Goal: Task Accomplishment & Management: Manage account settings

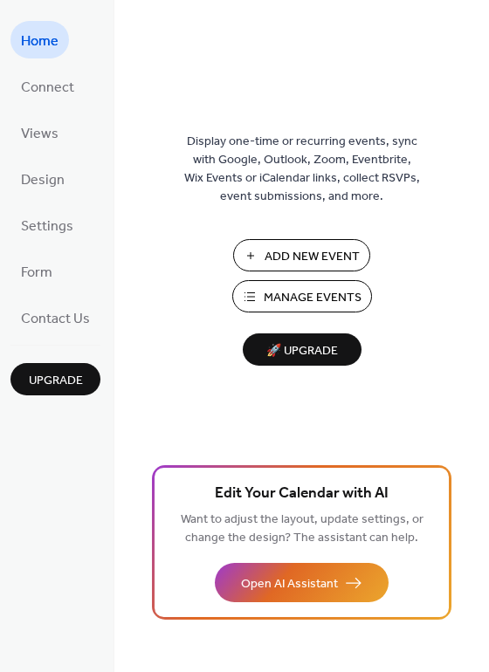
click at [295, 298] on span "Manage Events" at bounding box center [313, 298] width 98 height 18
click at [338, 289] on span "Manage Events" at bounding box center [313, 298] width 98 height 18
click at [49, 231] on span "Settings" at bounding box center [47, 226] width 52 height 27
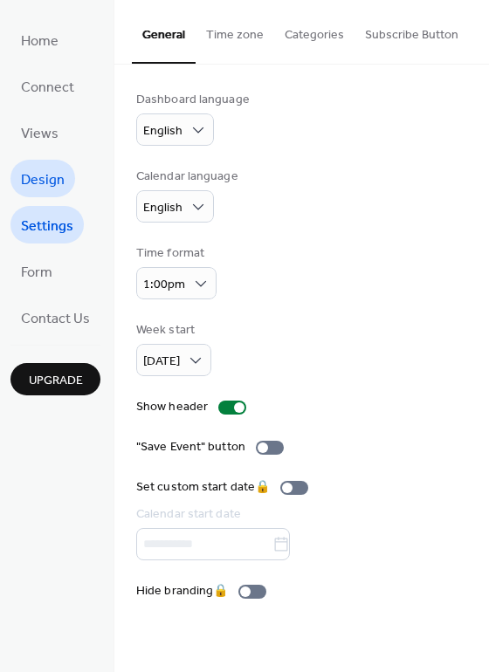
click at [47, 167] on span "Design" at bounding box center [43, 180] width 44 height 27
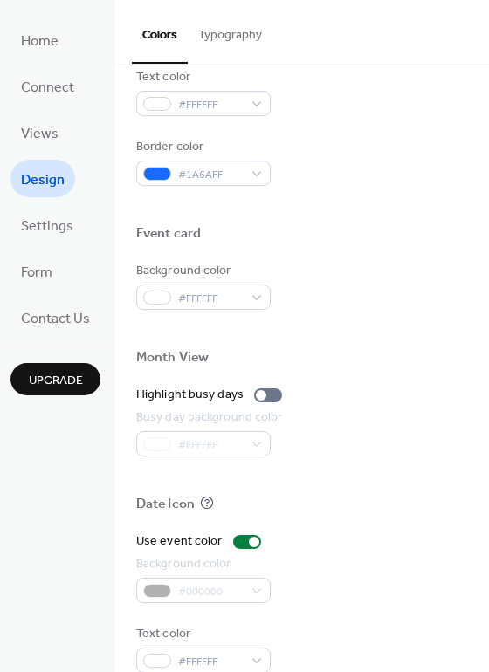
scroll to position [748, 0]
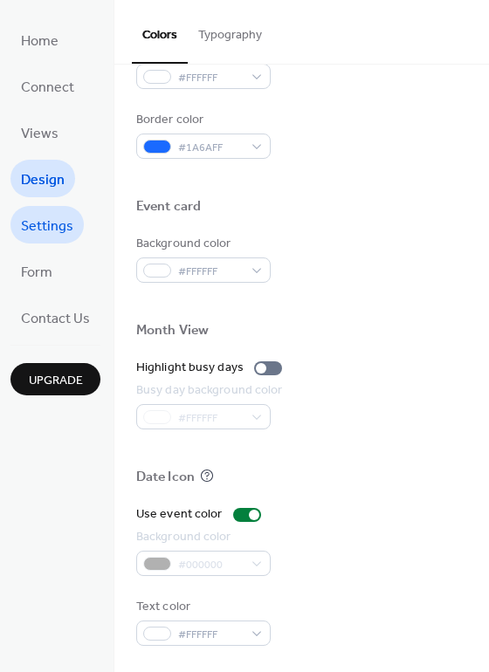
click at [51, 217] on span "Settings" at bounding box center [47, 226] width 52 height 27
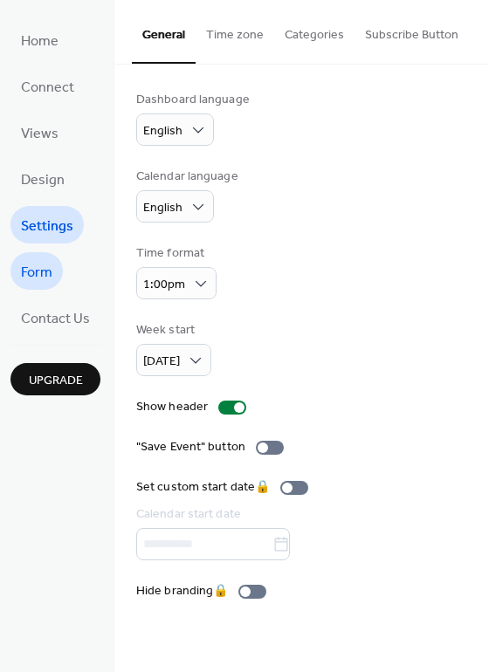
click at [31, 273] on span "Form" at bounding box center [36, 272] width 31 height 27
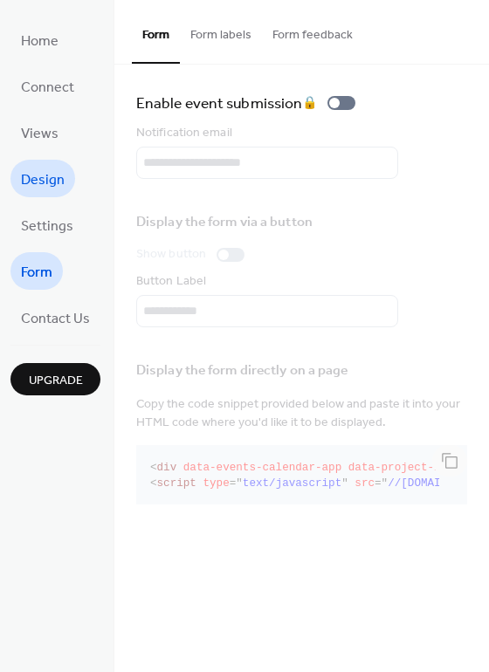
click at [57, 183] on span "Design" at bounding box center [43, 180] width 44 height 27
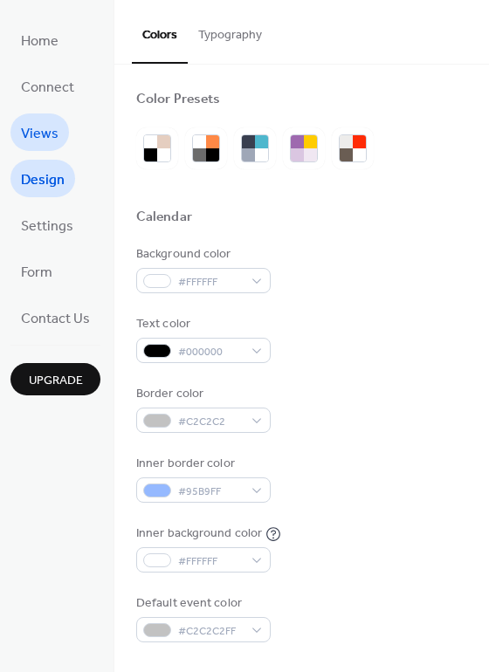
click at [36, 127] on span "Views" at bounding box center [40, 134] width 38 height 27
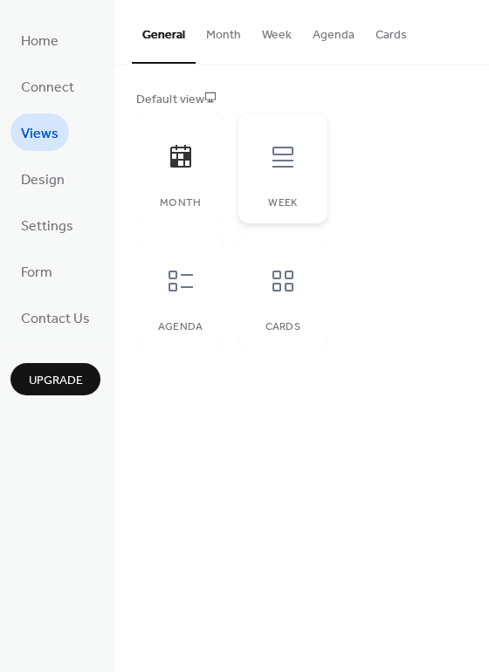
click at [257, 153] on div at bounding box center [283, 157] width 52 height 52
click at [194, 155] on div at bounding box center [181, 157] width 52 height 52
click at [268, 175] on div at bounding box center [283, 157] width 52 height 52
click at [50, 40] on span "Home" at bounding box center [40, 41] width 38 height 27
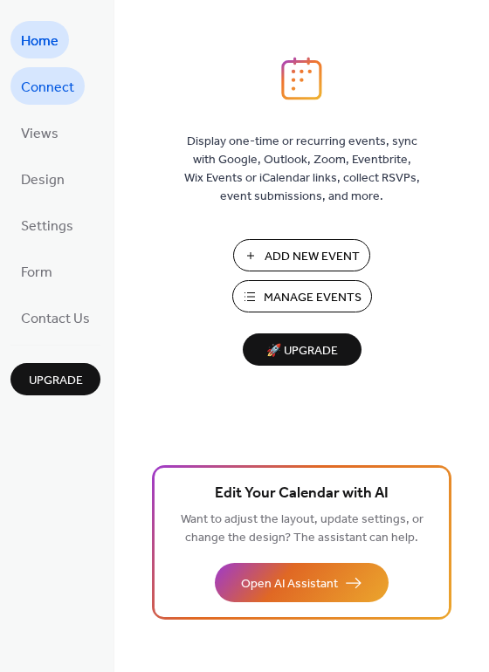
click at [53, 93] on span "Connect" at bounding box center [47, 87] width 53 height 27
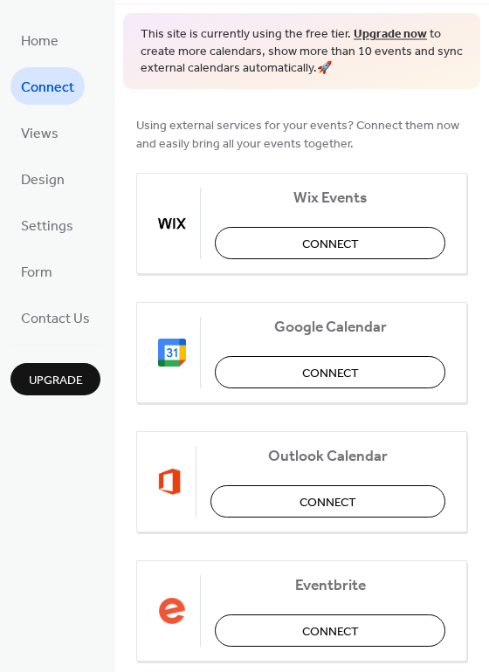
scroll to position [63, 0]
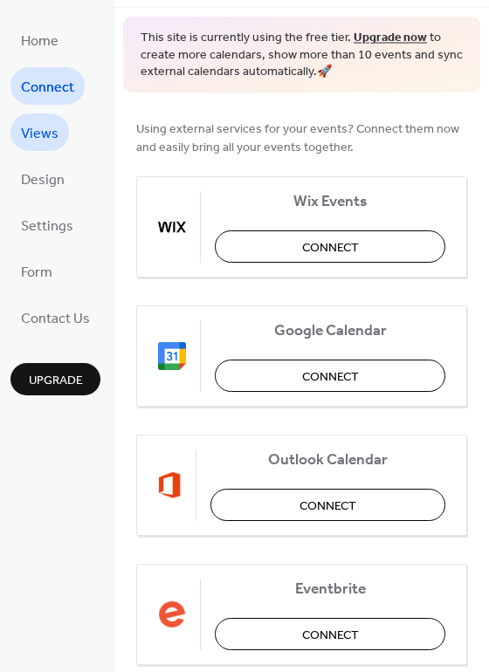
click at [52, 139] on span "Views" at bounding box center [40, 134] width 38 height 27
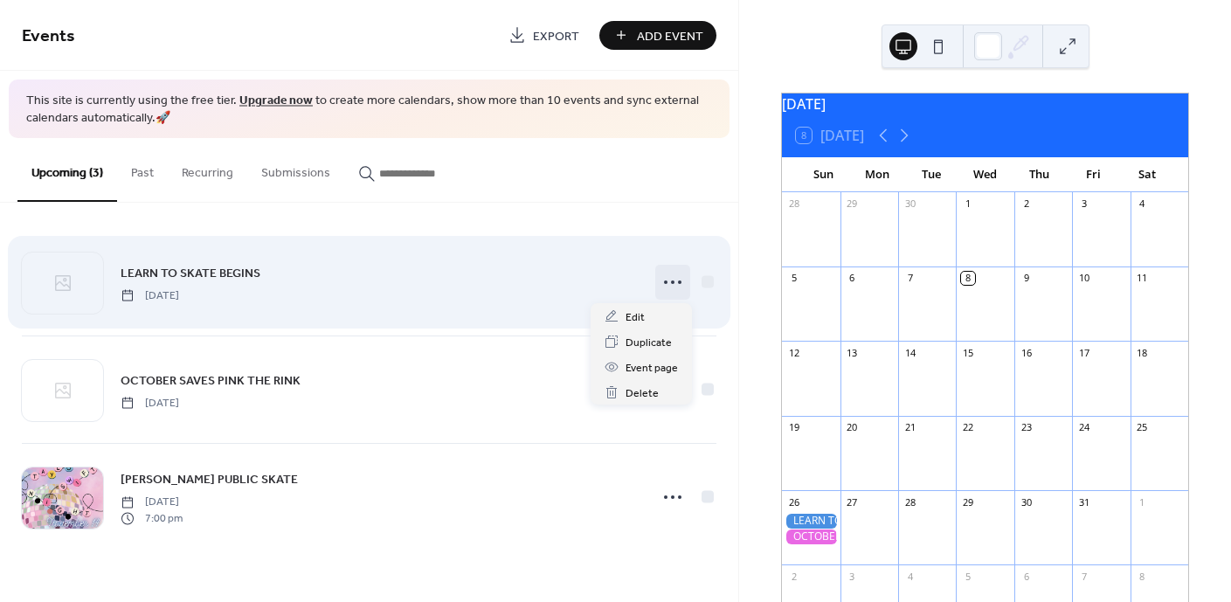
click at [665, 281] on circle at bounding box center [665, 281] width 3 height 3
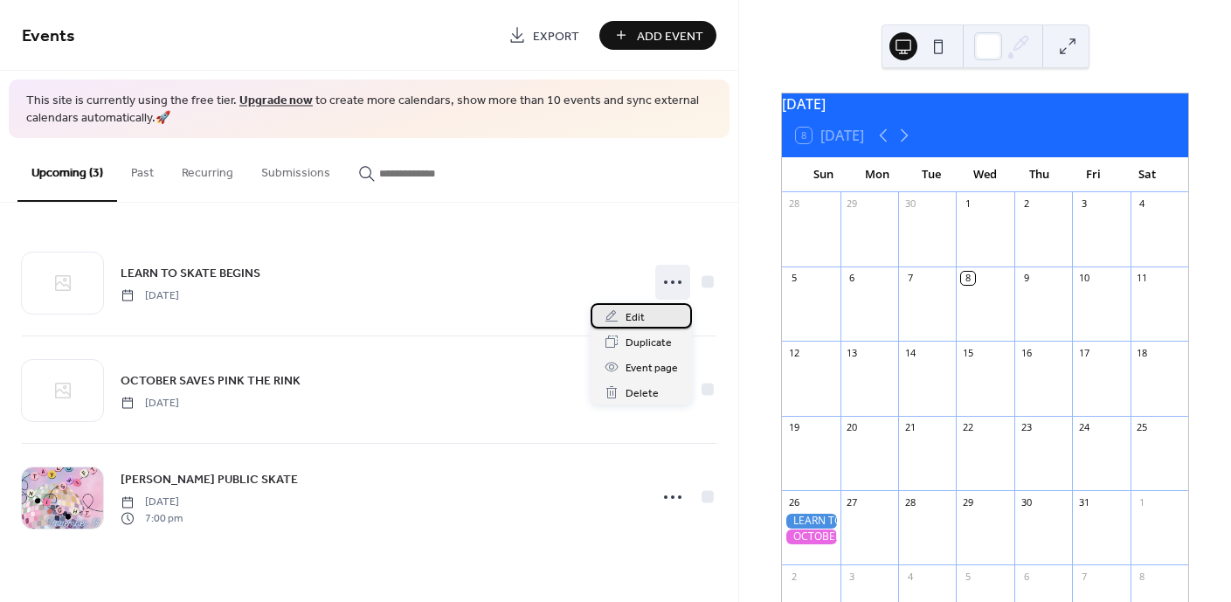
click at [627, 325] on span "Edit" at bounding box center [634, 317] width 19 height 18
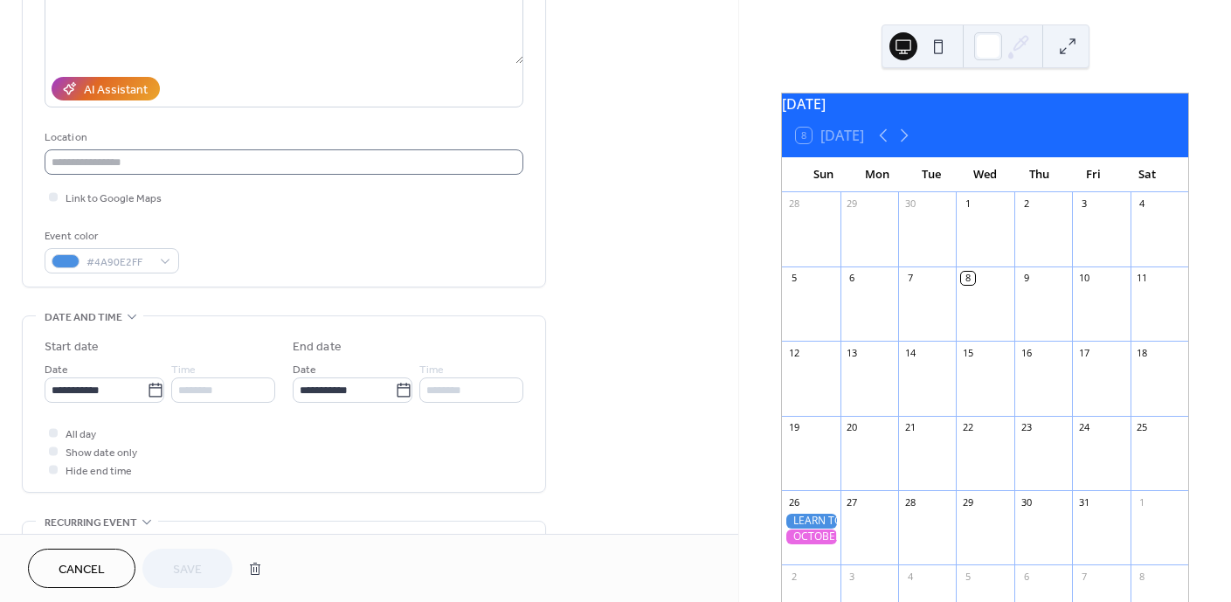
scroll to position [255, 0]
click at [133, 388] on input "**********" at bounding box center [96, 388] width 102 height 25
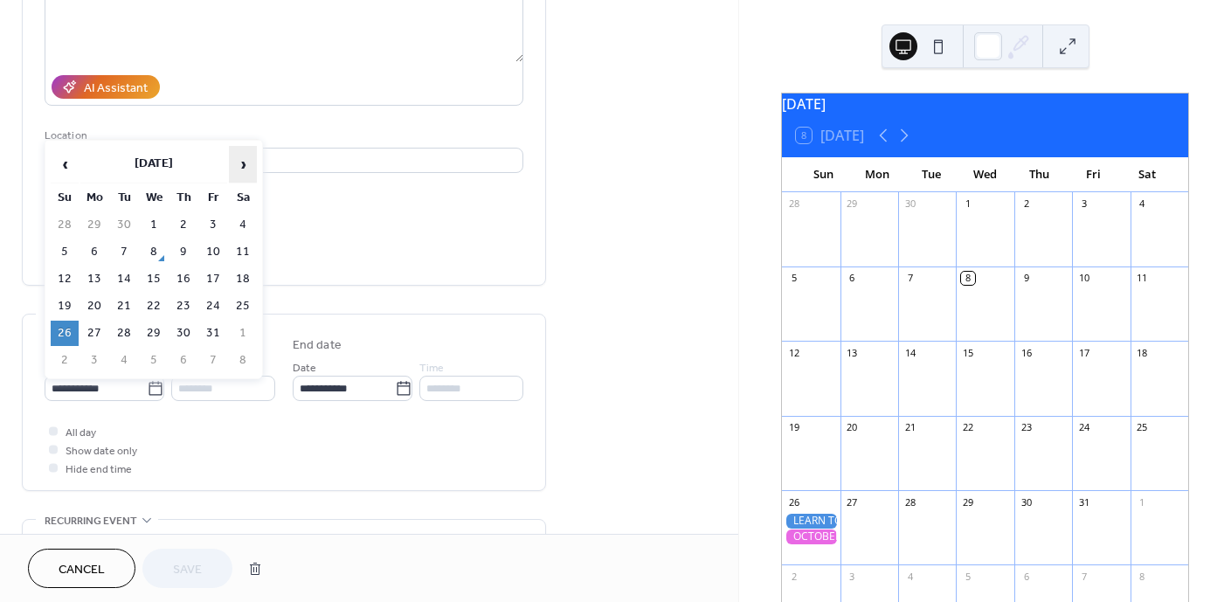
click at [239, 154] on span "›" at bounding box center [243, 164] width 26 height 35
click at [249, 213] on td "1" at bounding box center [243, 224] width 28 height 25
type input "**********"
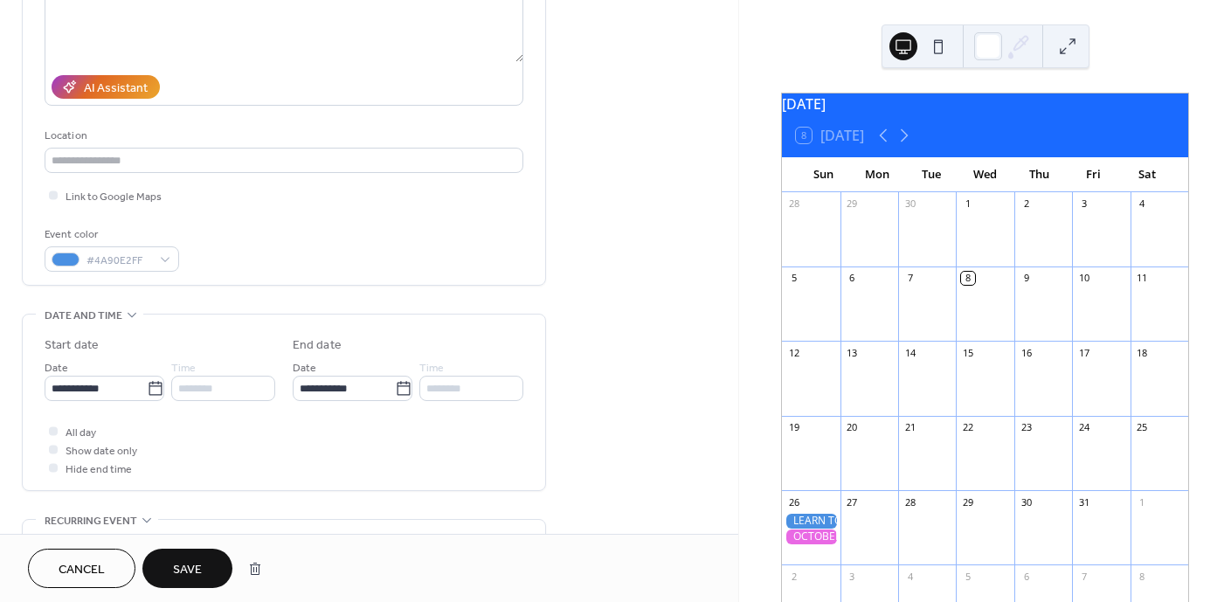
click at [172, 555] on button "Save" at bounding box center [187, 567] width 90 height 39
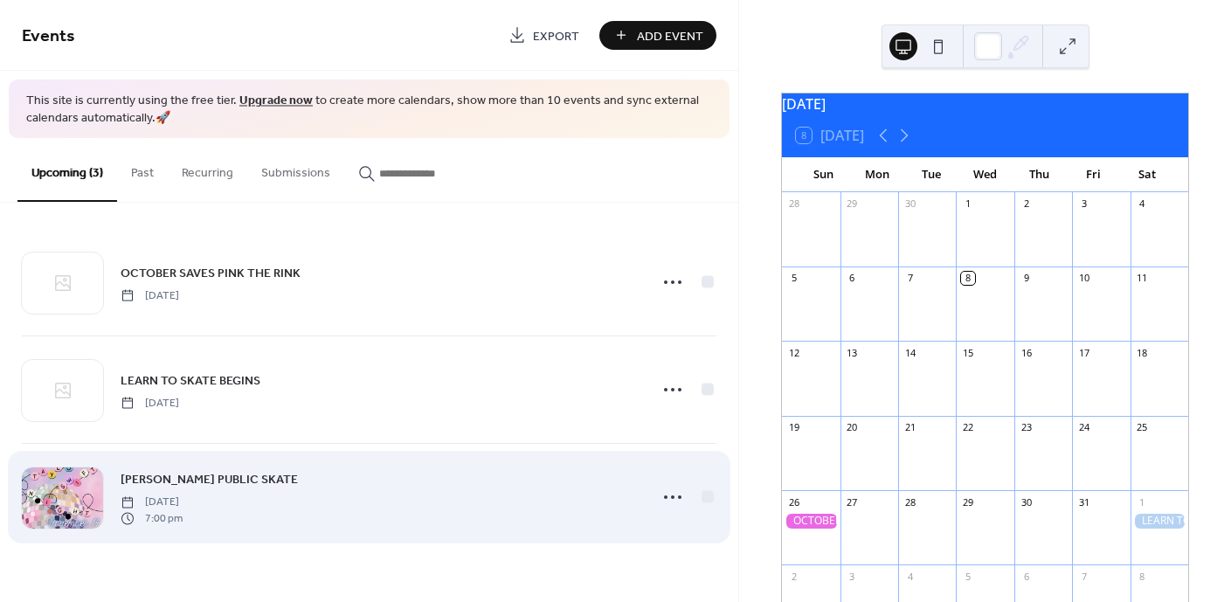
click at [183, 518] on span "7:00 pm" at bounding box center [152, 518] width 62 height 16
click at [685, 496] on icon at bounding box center [673, 497] width 28 height 28
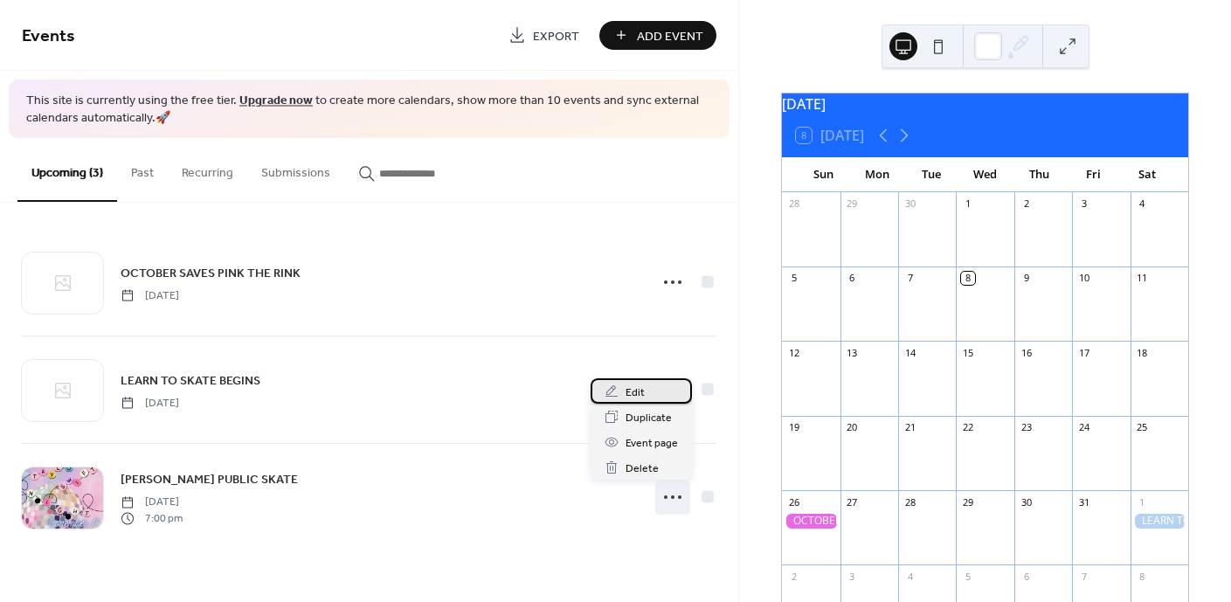
click at [639, 394] on span "Edit" at bounding box center [634, 392] width 19 height 18
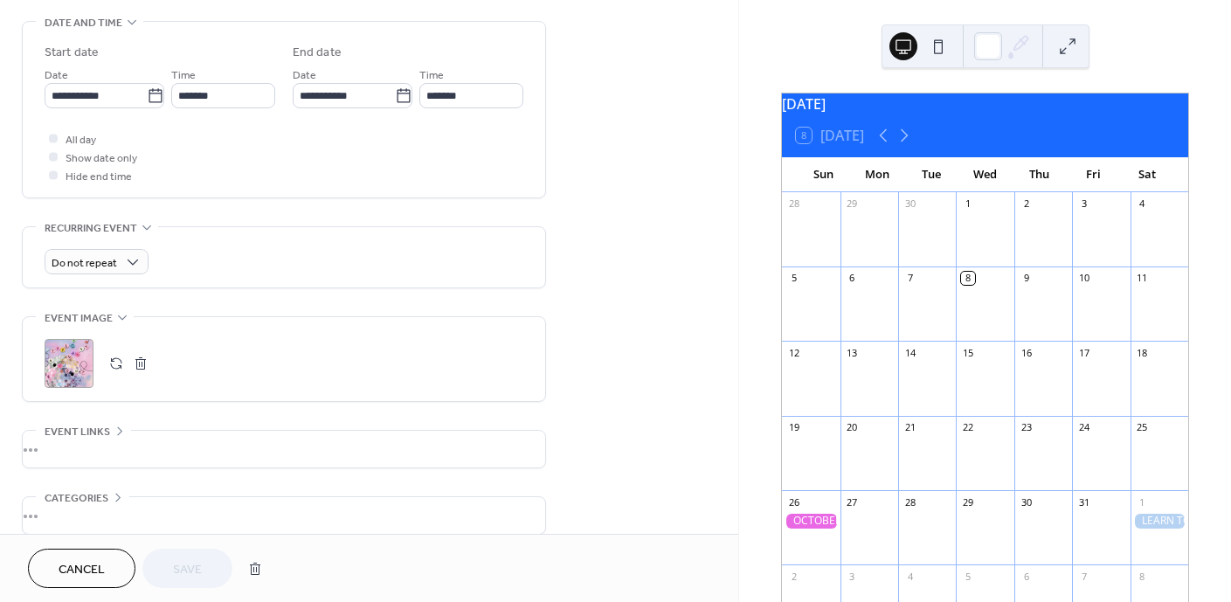
scroll to position [562, 0]
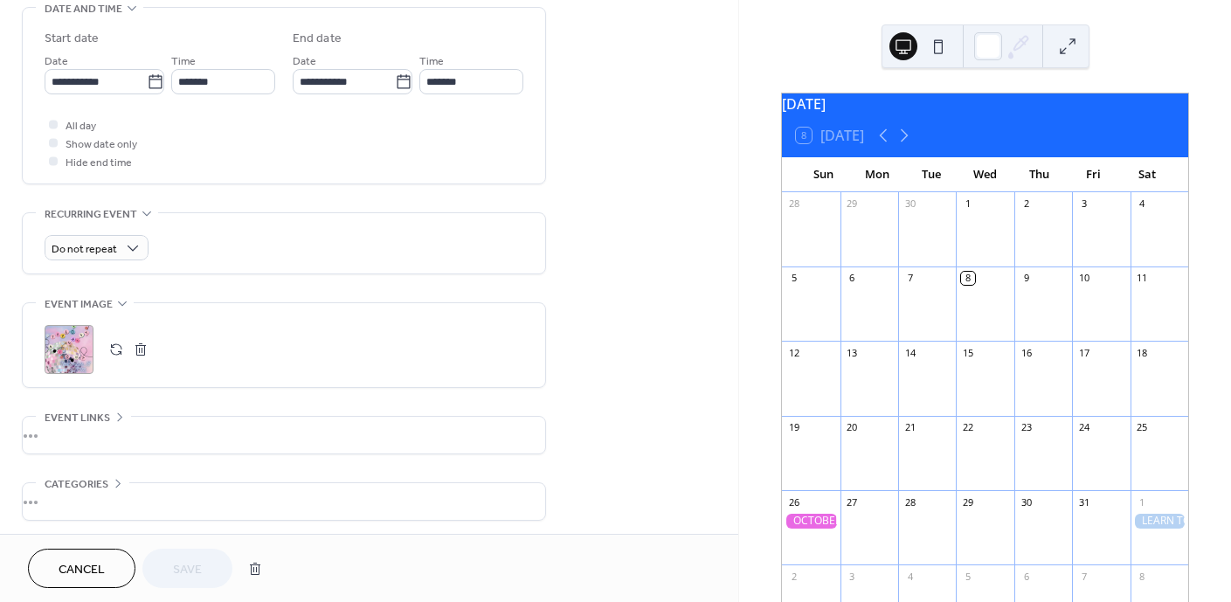
click at [118, 303] on div "•••" at bounding box center [284, 304] width 522 height 2
click at [118, 303] on div "•••" at bounding box center [284, 321] width 522 height 37
click at [62, 350] on div ";" at bounding box center [69, 349] width 49 height 49
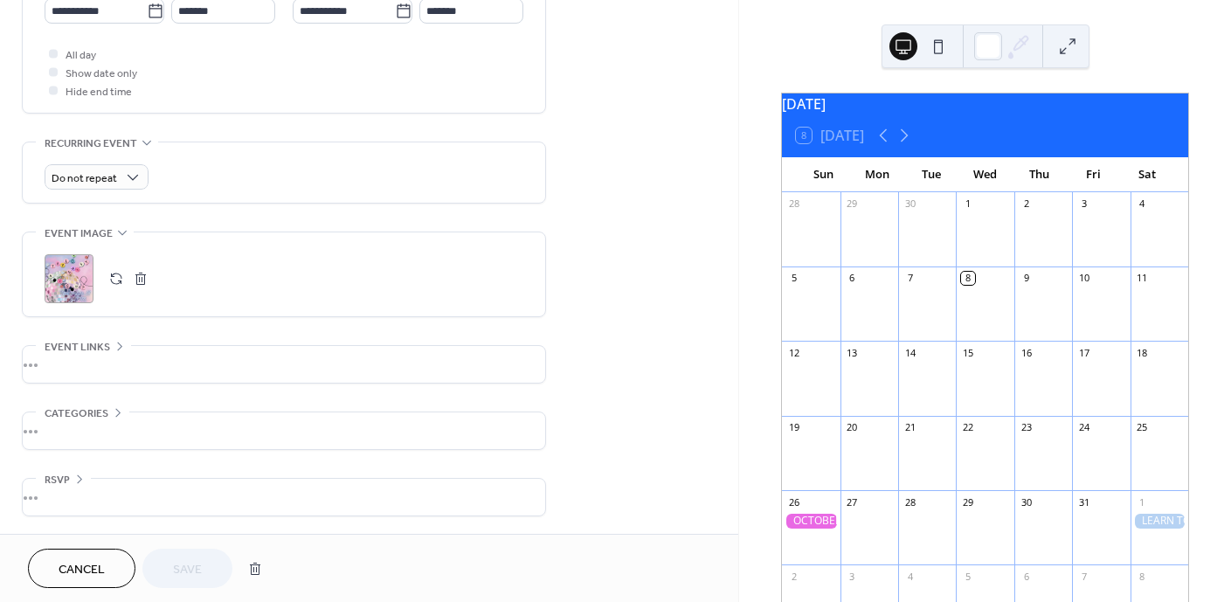
click at [95, 424] on div "•••" at bounding box center [284, 430] width 522 height 37
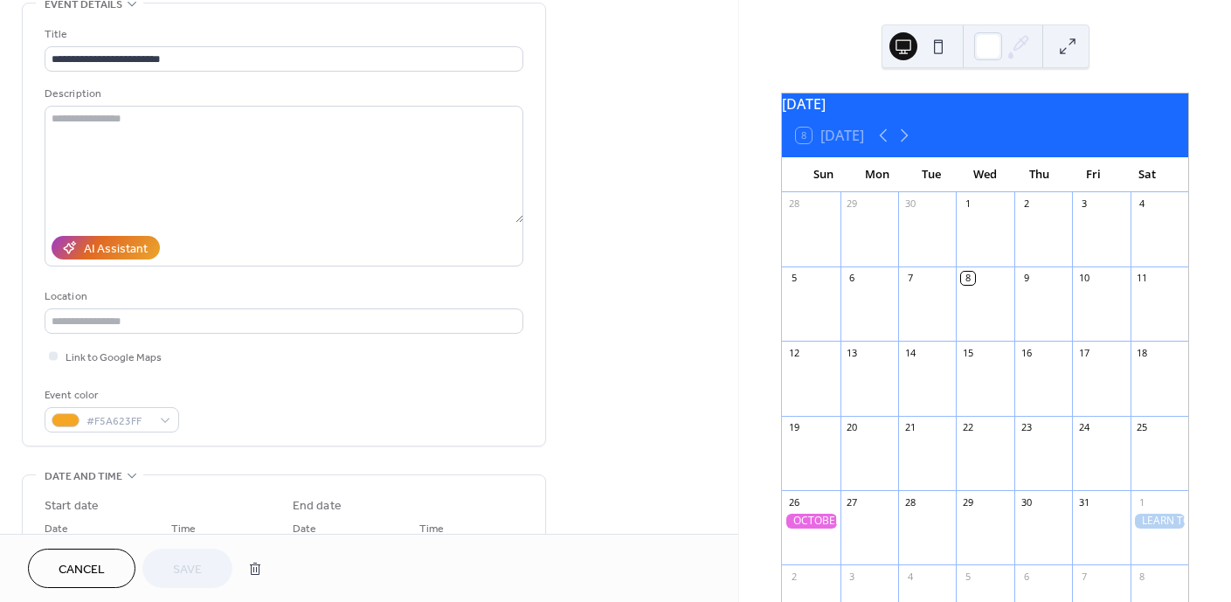
scroll to position [0, 0]
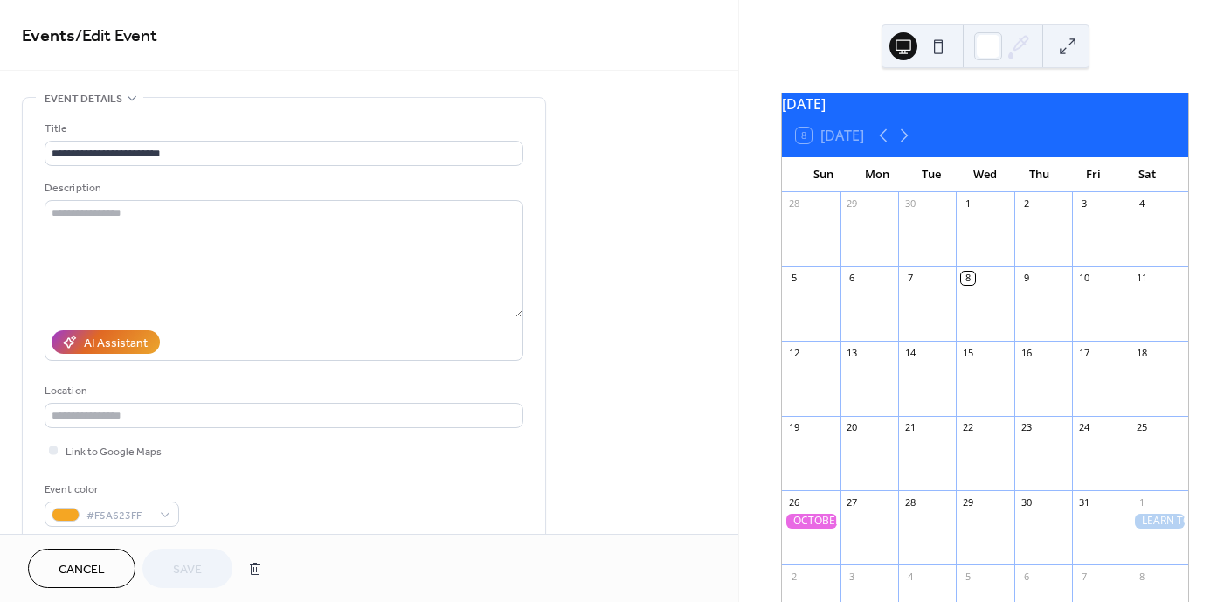
click at [947, 43] on button at bounding box center [938, 46] width 28 height 28
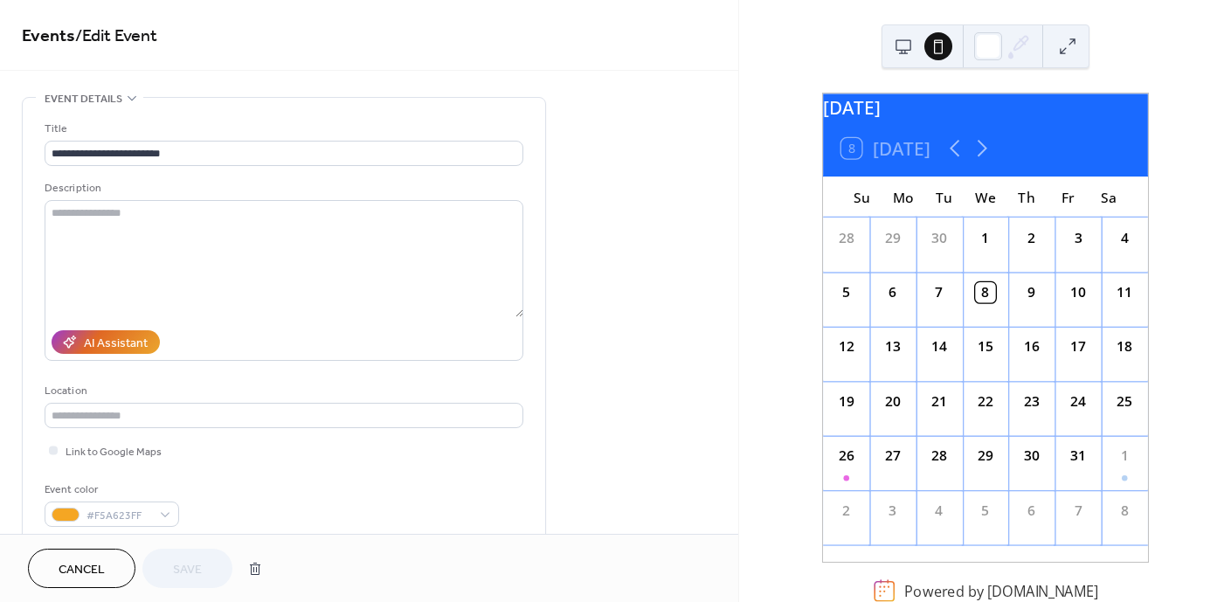
click at [908, 53] on button at bounding box center [903, 46] width 28 height 28
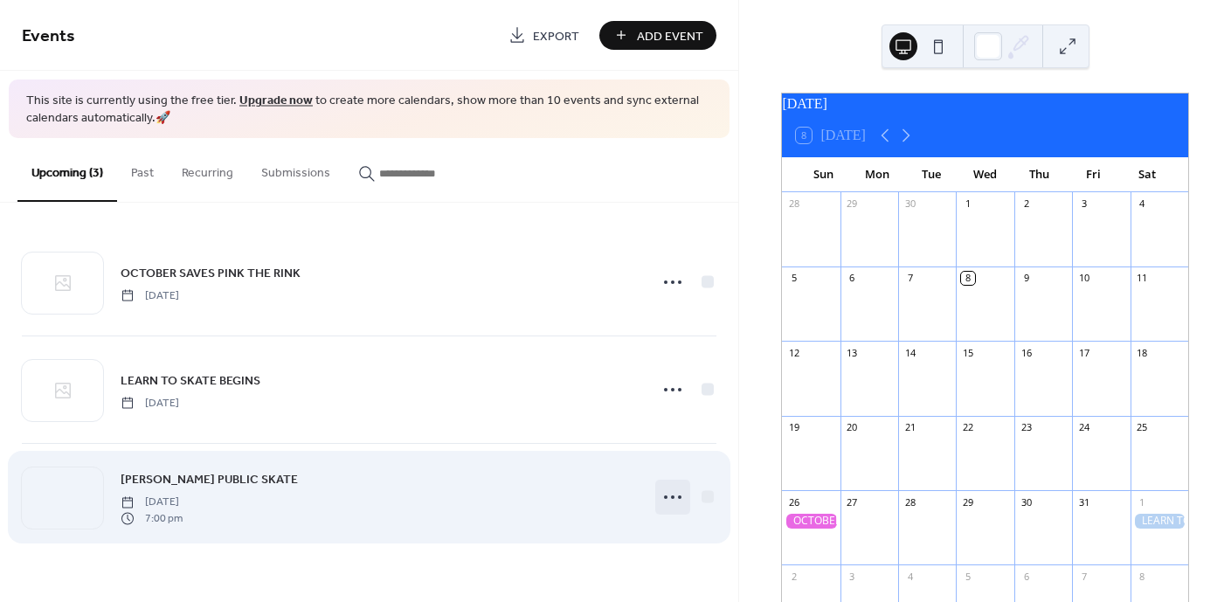
click at [670, 495] on icon at bounding box center [673, 497] width 28 height 28
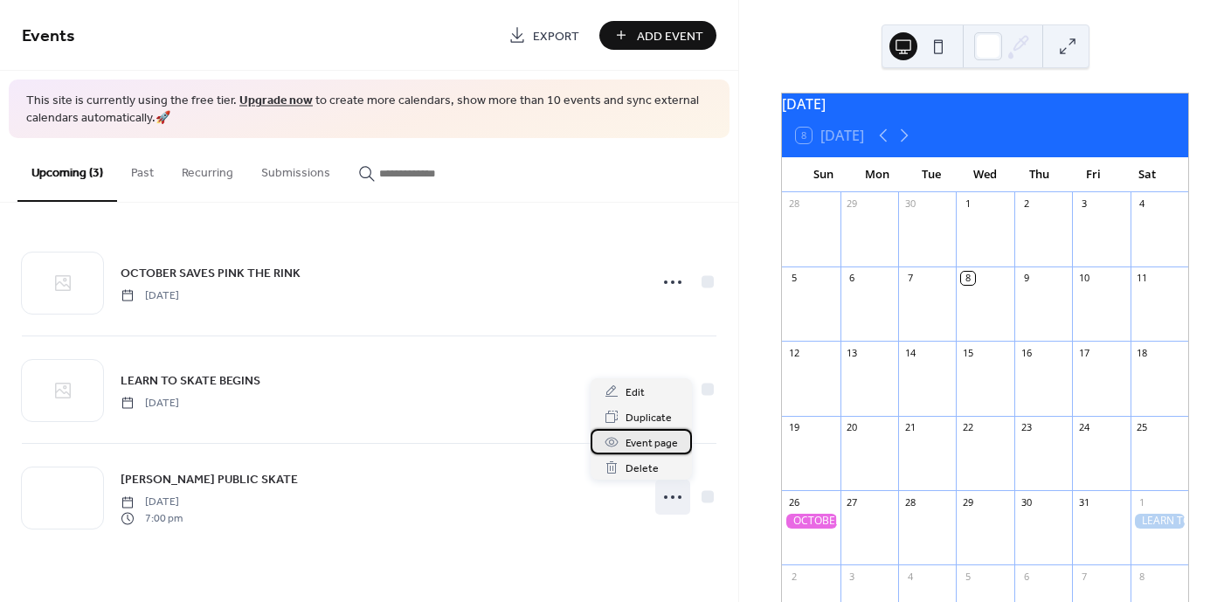
click at [652, 448] on span "Event page" at bounding box center [651, 443] width 52 height 18
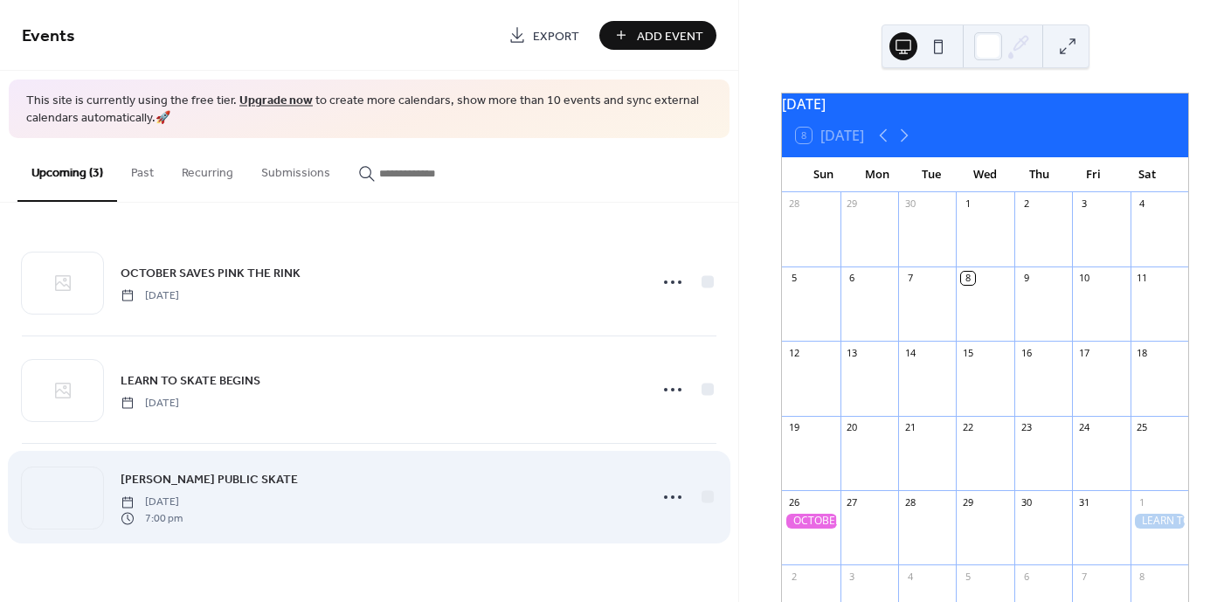
click at [214, 475] on span "[PERSON_NAME] PUBLIC SKATE" at bounding box center [209, 480] width 177 height 18
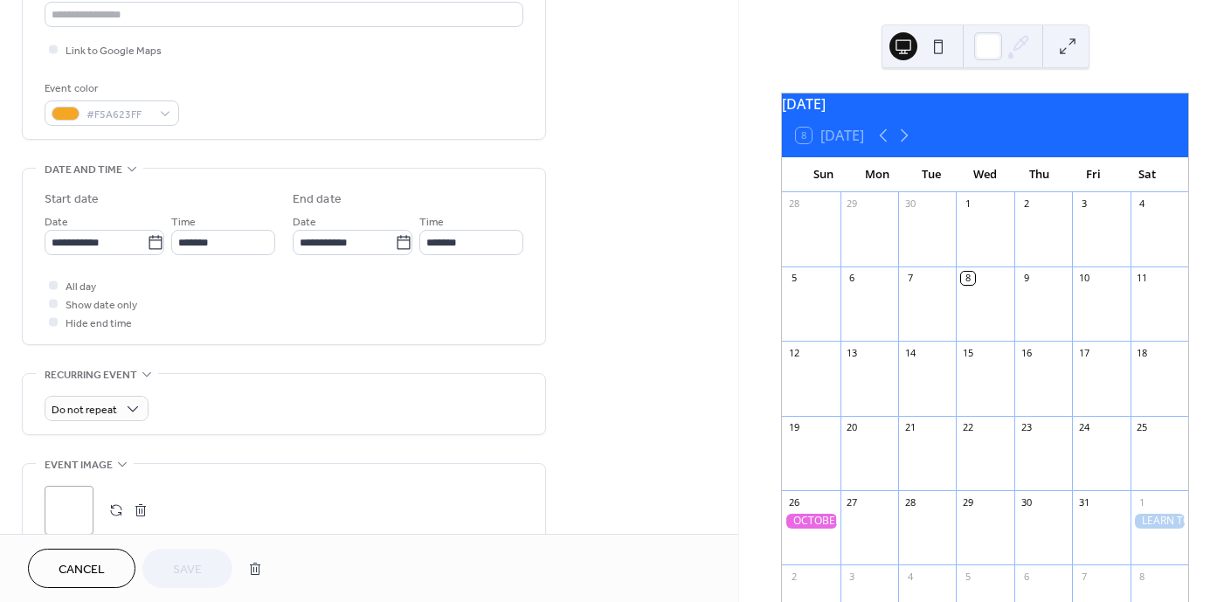
scroll to position [442, 0]
